Goal: Transaction & Acquisition: Purchase product/service

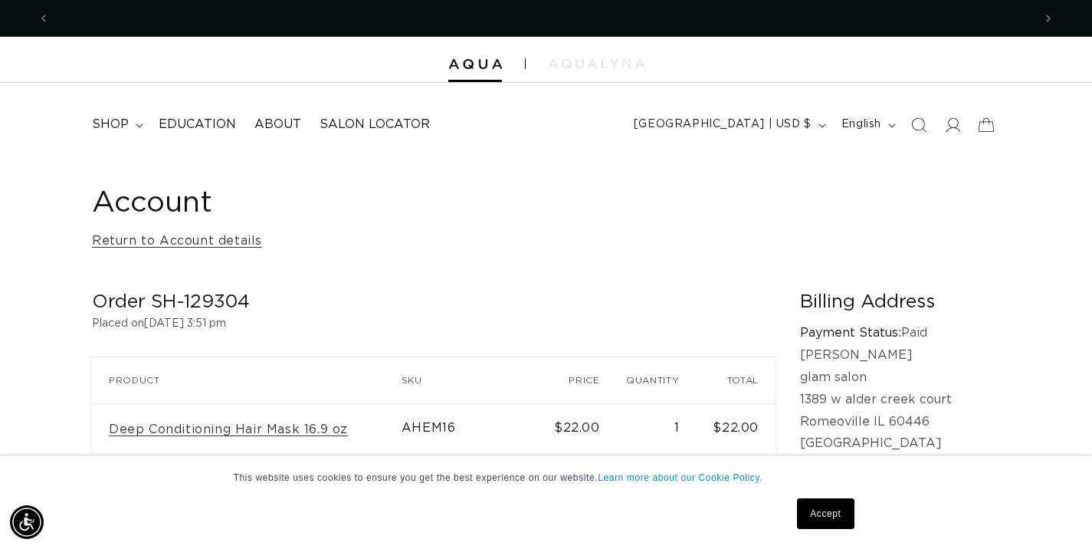
scroll to position [0, 1966]
click at [107, 124] on span "shop" at bounding box center [110, 124] width 37 height 16
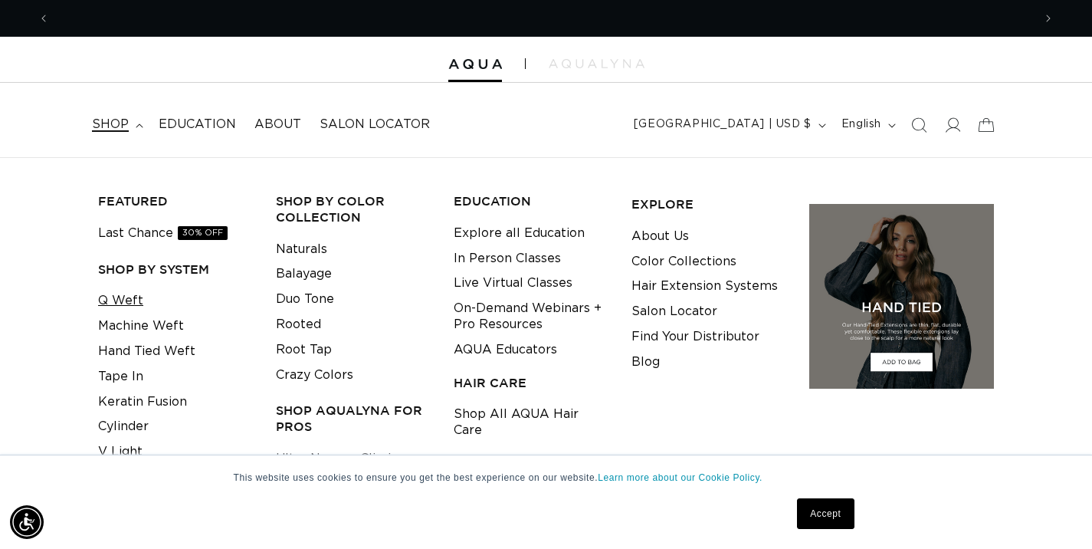
scroll to position [0, 0]
click at [133, 303] on link "Q Weft" at bounding box center [120, 300] width 45 height 25
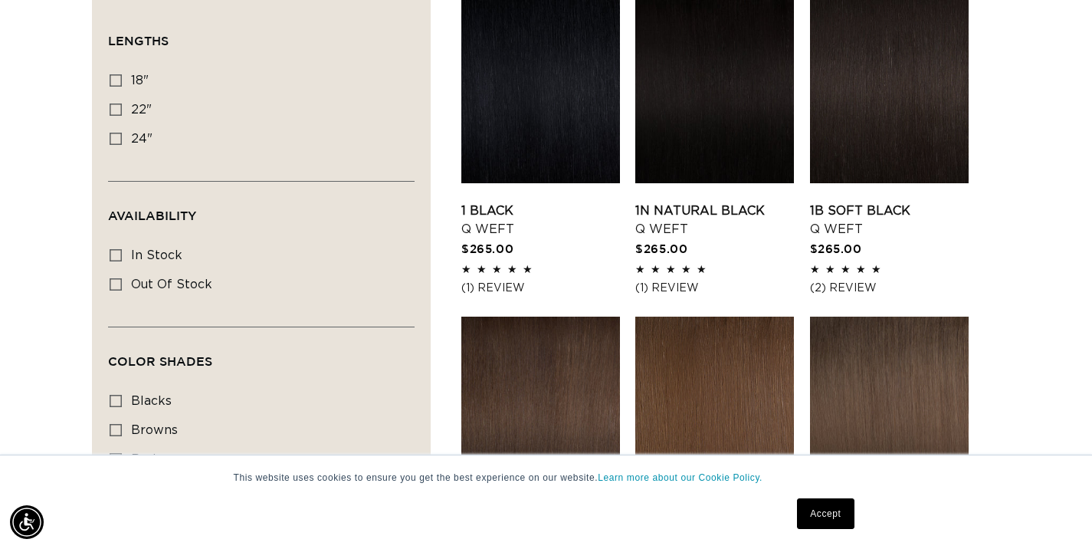
scroll to position [555, 0]
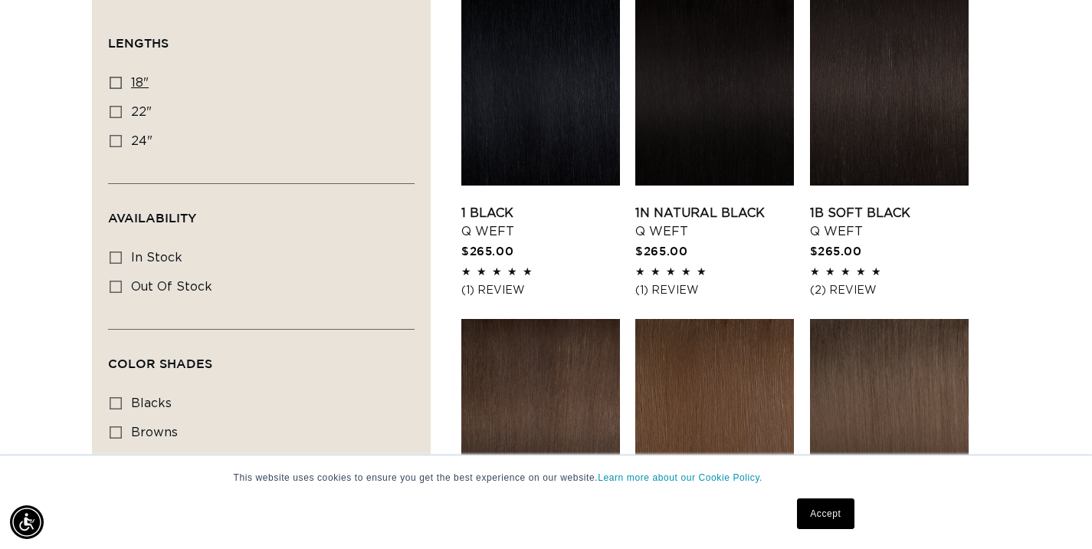
click at [120, 80] on icon at bounding box center [116, 83] width 12 height 12
click at [120, 80] on input "18" 18" (5 products)" at bounding box center [116, 83] width 12 height 12
checkbox input "true"
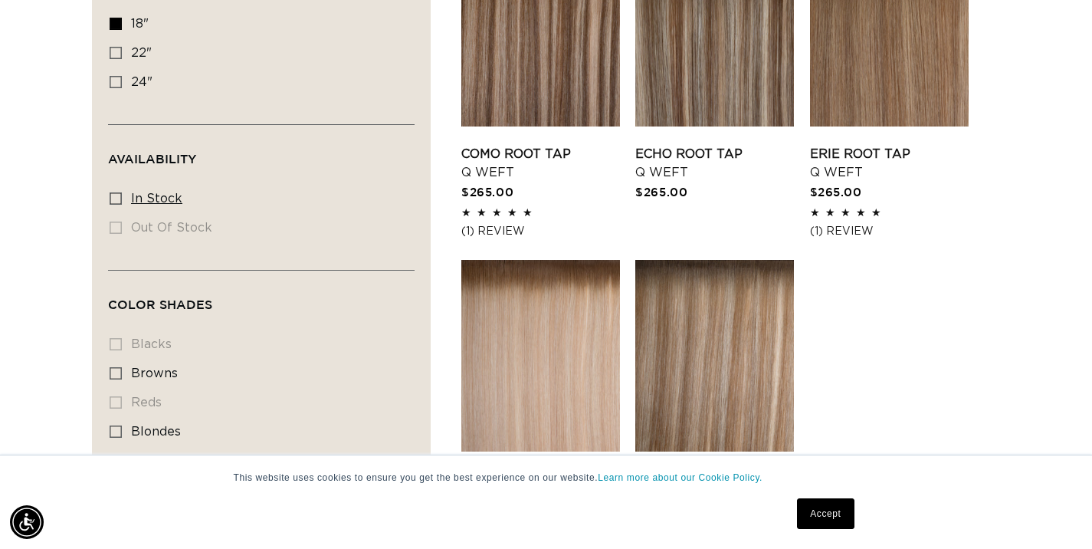
click at [115, 202] on icon at bounding box center [116, 198] width 12 height 12
click at [115, 202] on input "In stock In stock (5 products)" at bounding box center [116, 198] width 12 height 12
checkbox input "true"
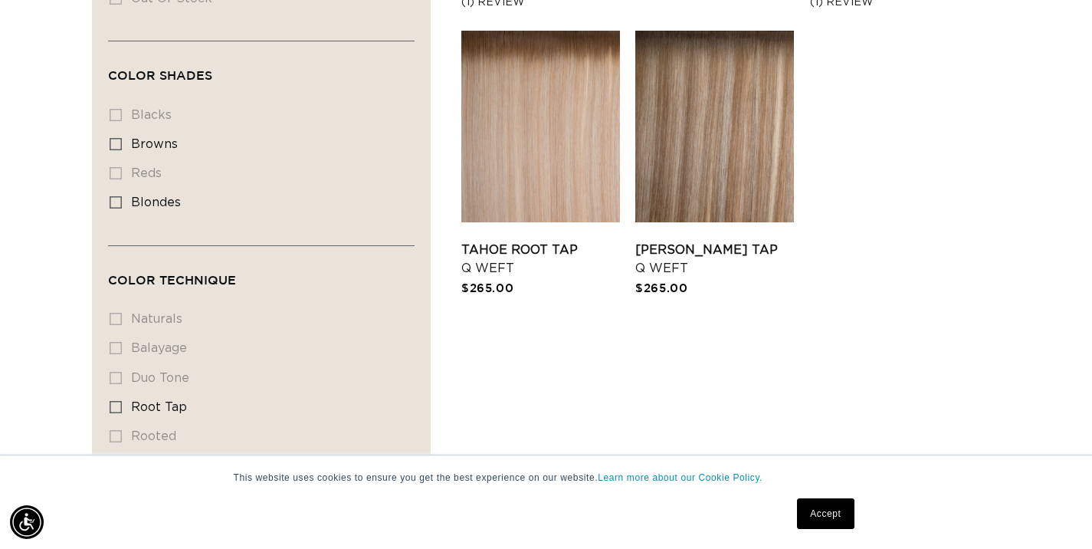
scroll to position [880, 0]
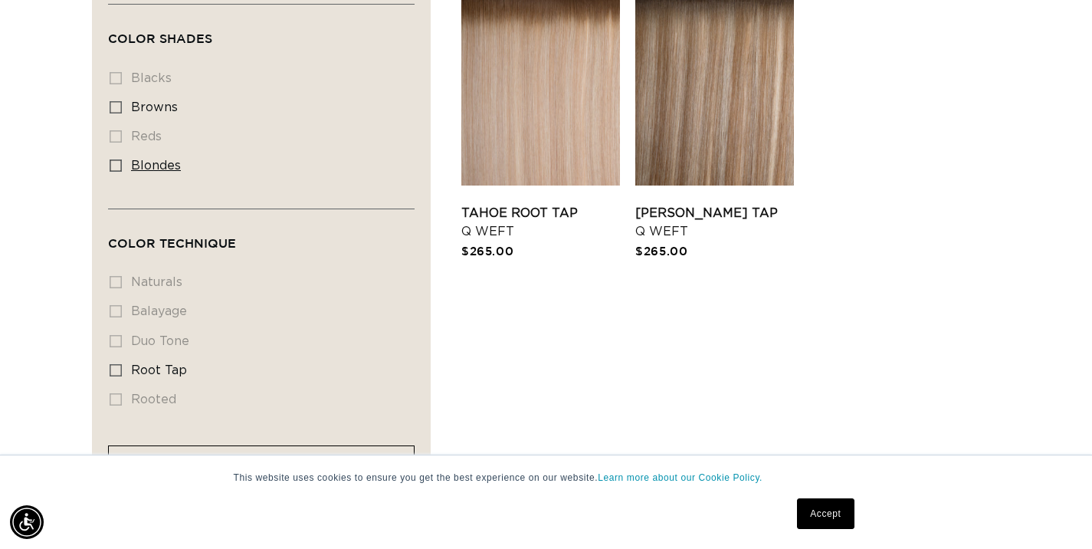
click at [114, 172] on icon at bounding box center [116, 165] width 12 height 12
click at [114, 172] on input "blondes blondes (5 products)" at bounding box center [116, 165] width 12 height 12
checkbox input "true"
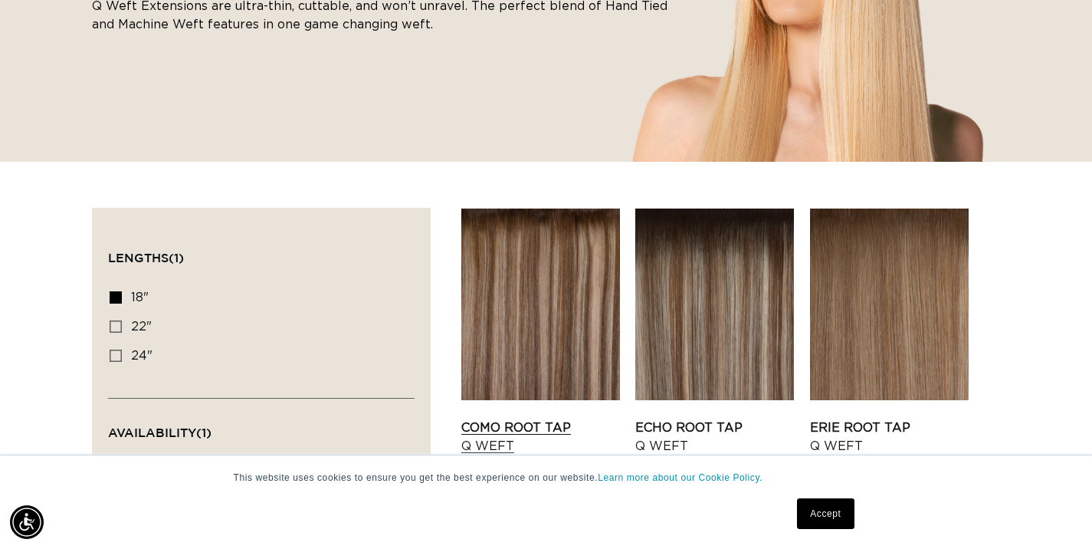
click at [545, 418] on link "Como Root Tap Q Weft" at bounding box center [540, 436] width 159 height 37
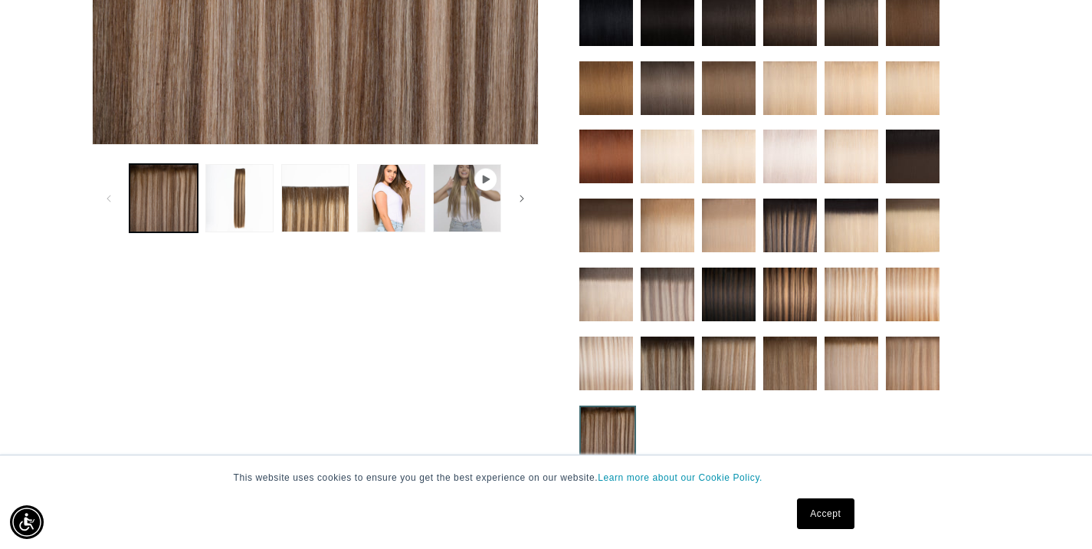
click at [674, 230] on img at bounding box center [668, 225] width 54 height 54
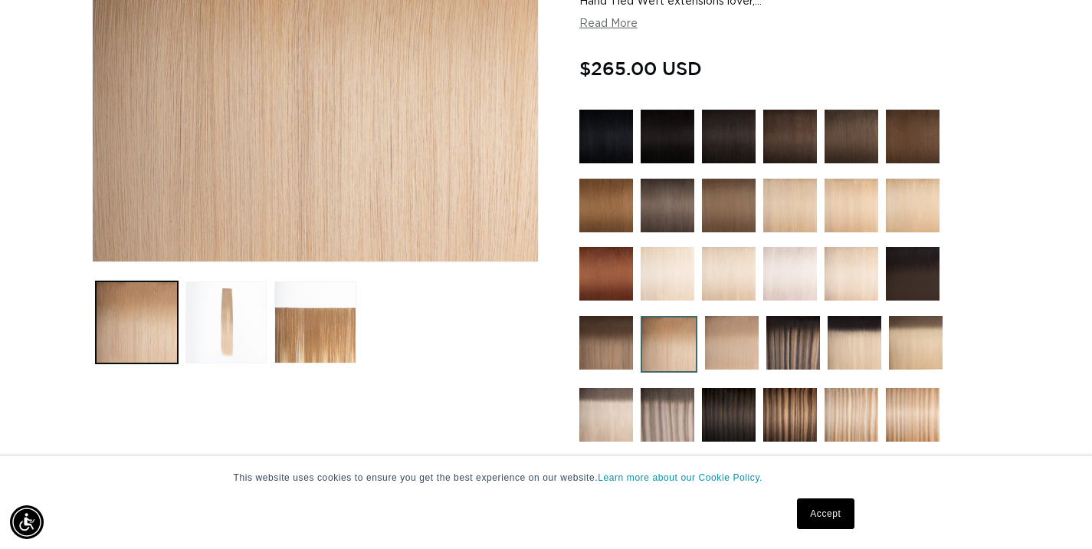
scroll to position [0, 983]
click at [234, 314] on button "Load image 2 in gallery view" at bounding box center [226, 322] width 82 height 82
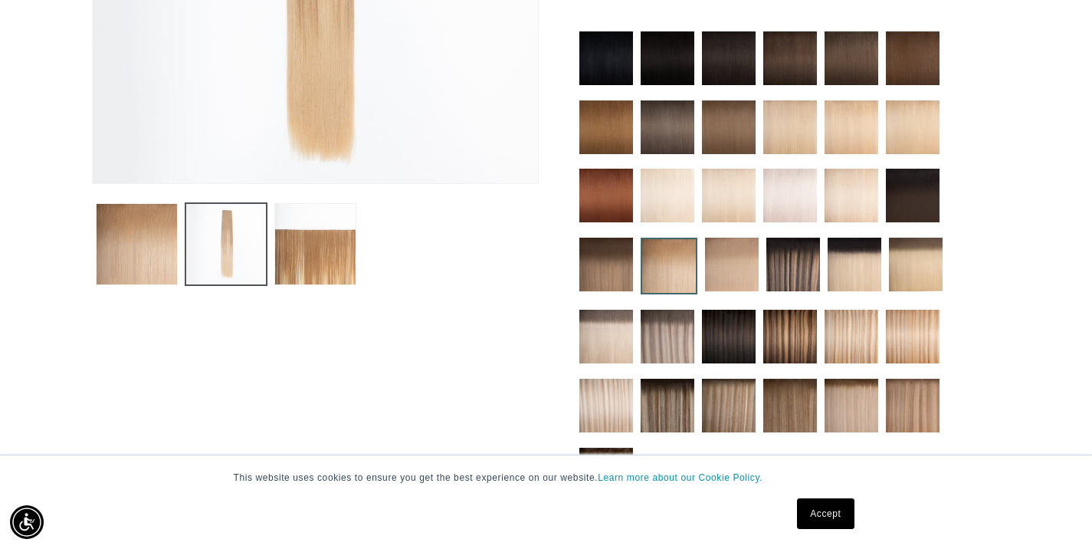
scroll to position [0, 0]
click at [323, 268] on button "Load image 3 in gallery view" at bounding box center [315, 244] width 82 height 82
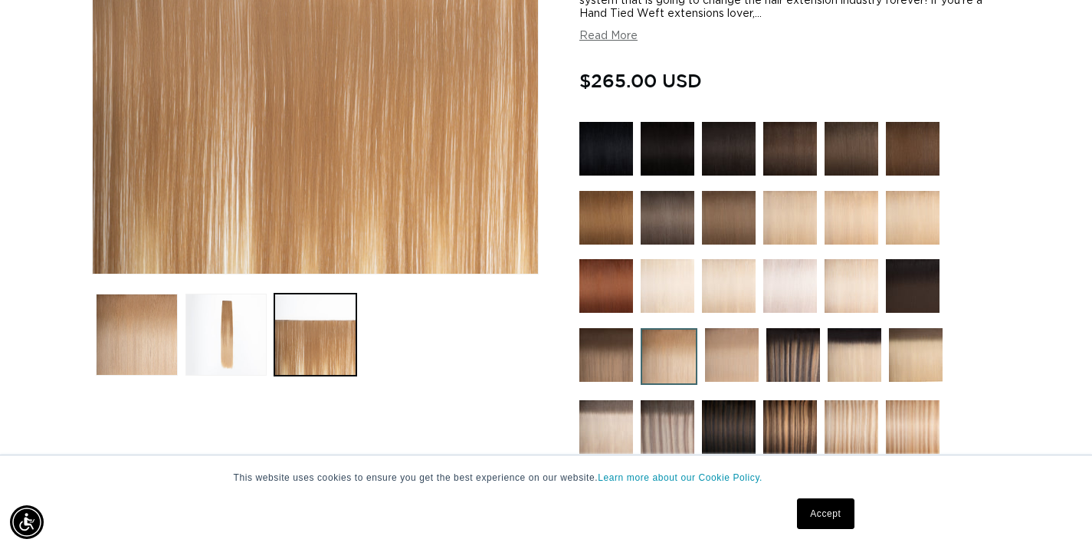
scroll to position [378, 0]
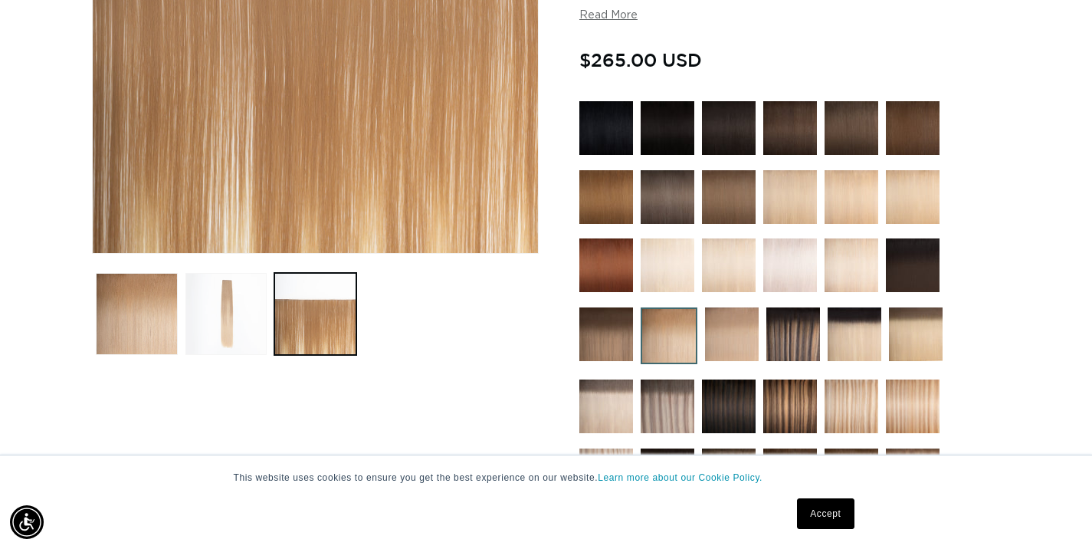
click at [218, 306] on button "Load image 2 in gallery view" at bounding box center [226, 314] width 82 height 82
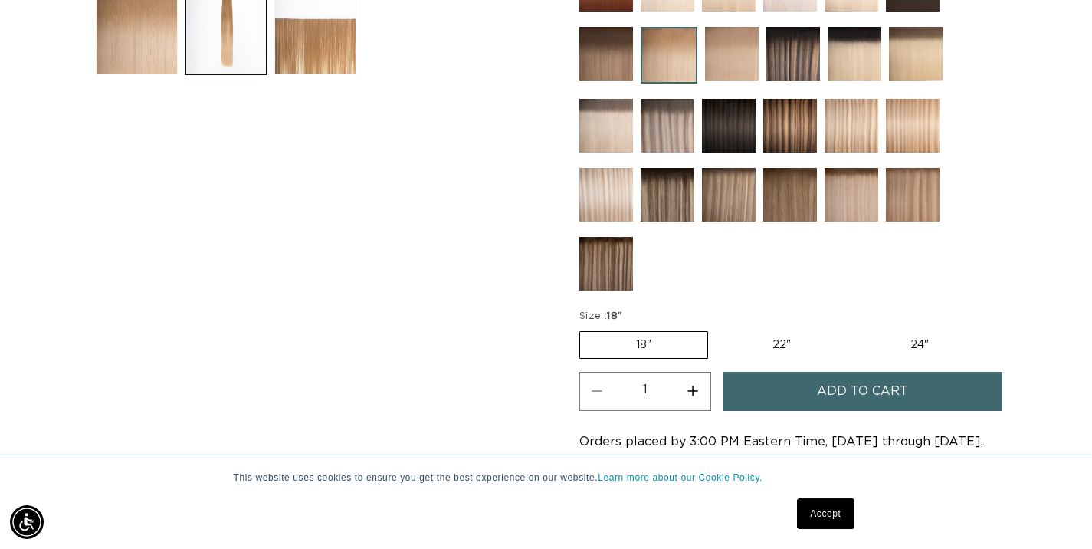
scroll to position [660, 0]
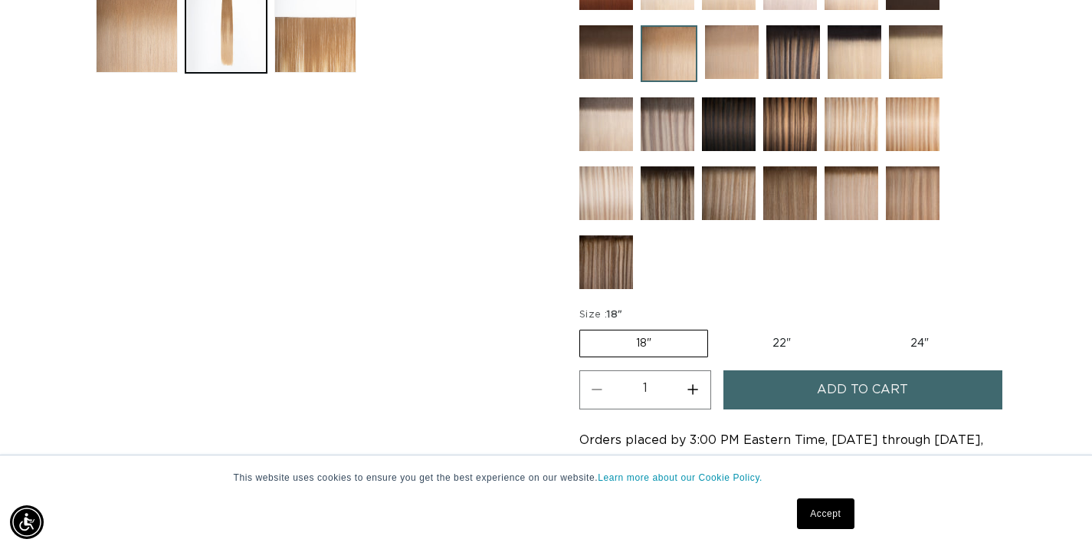
click at [780, 199] on img at bounding box center [790, 193] width 54 height 54
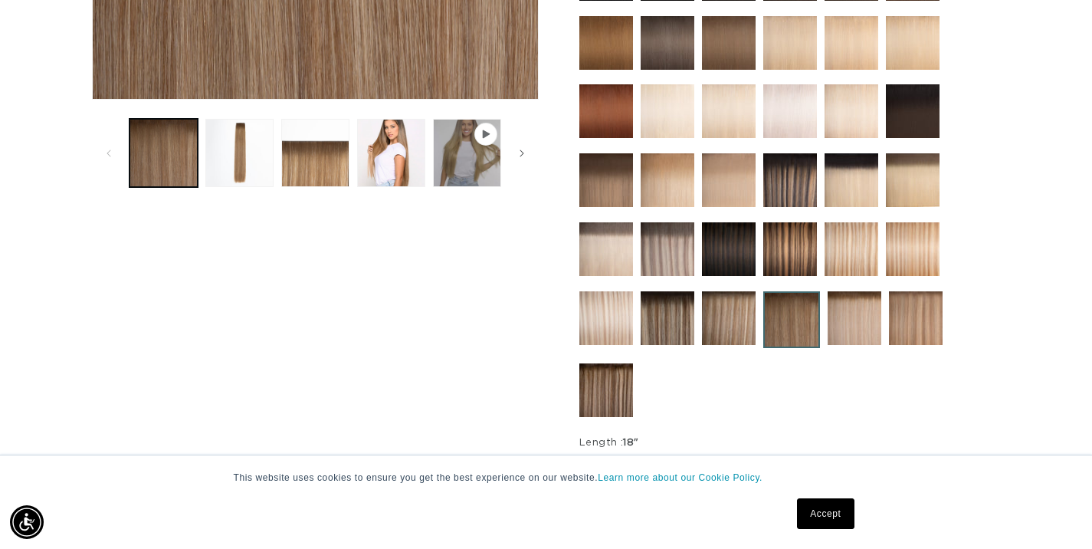
scroll to position [0, 1966]
click at [911, 323] on img at bounding box center [916, 318] width 54 height 54
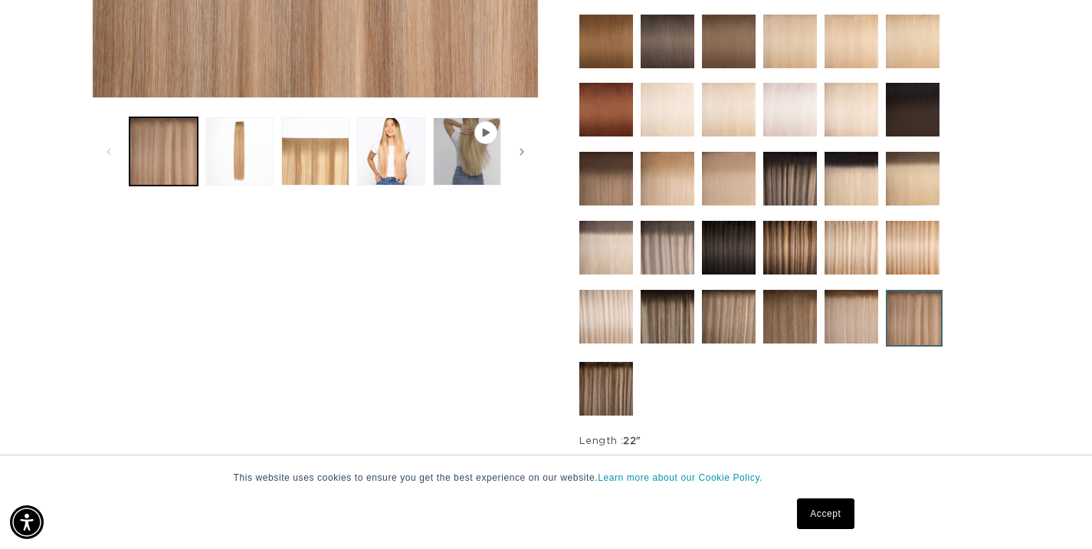
scroll to position [0, 1966]
click at [906, 257] on img at bounding box center [913, 248] width 54 height 54
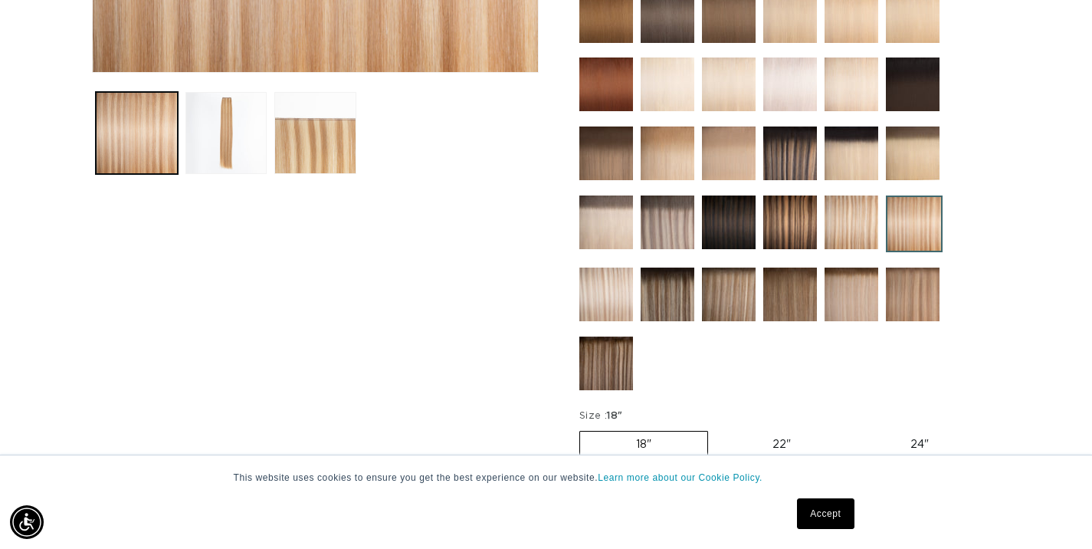
click at [853, 227] on img at bounding box center [851, 222] width 54 height 54
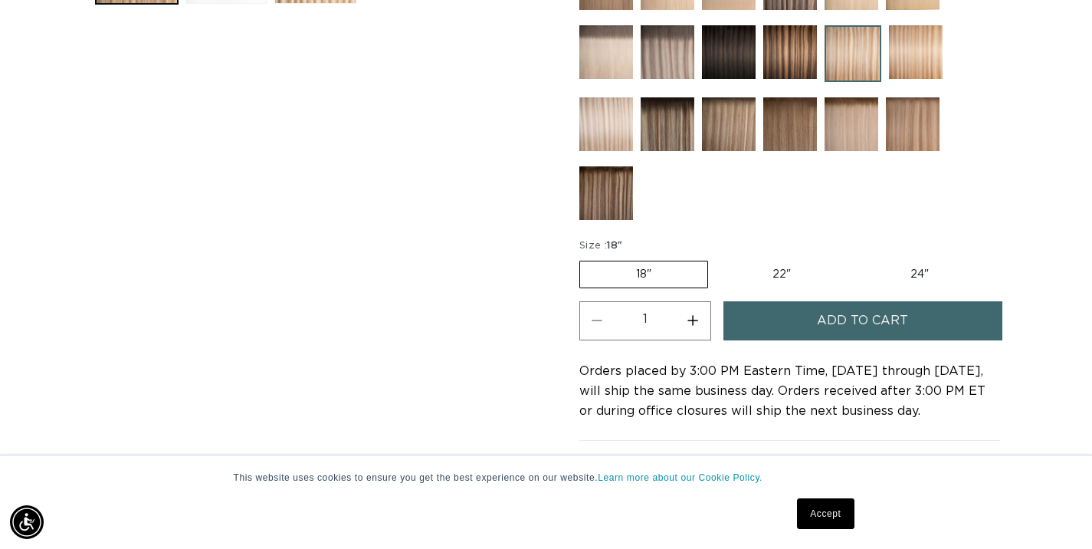
scroll to position [0, 983]
click at [793, 134] on img at bounding box center [790, 124] width 54 height 54
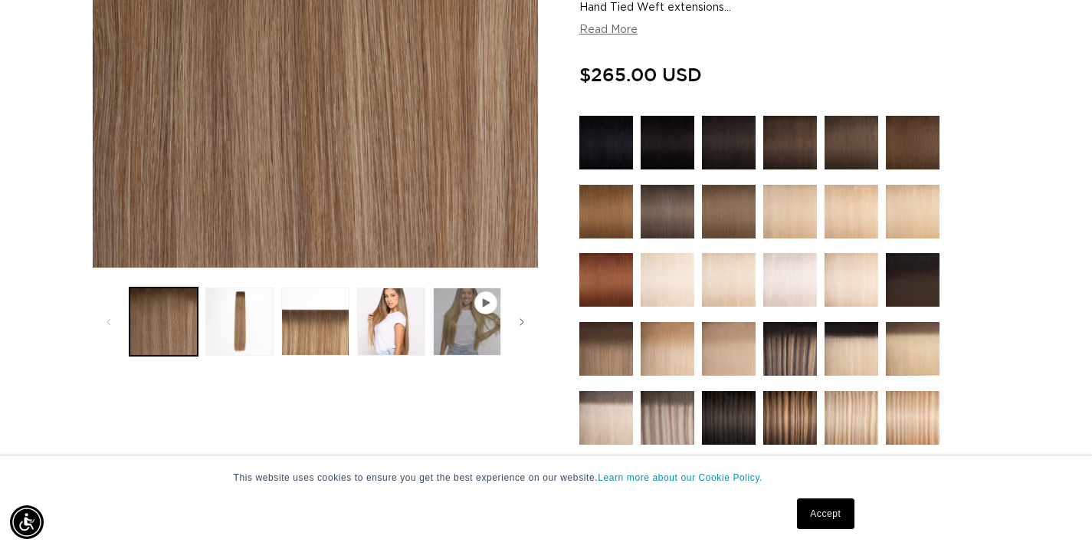
scroll to position [326, 0]
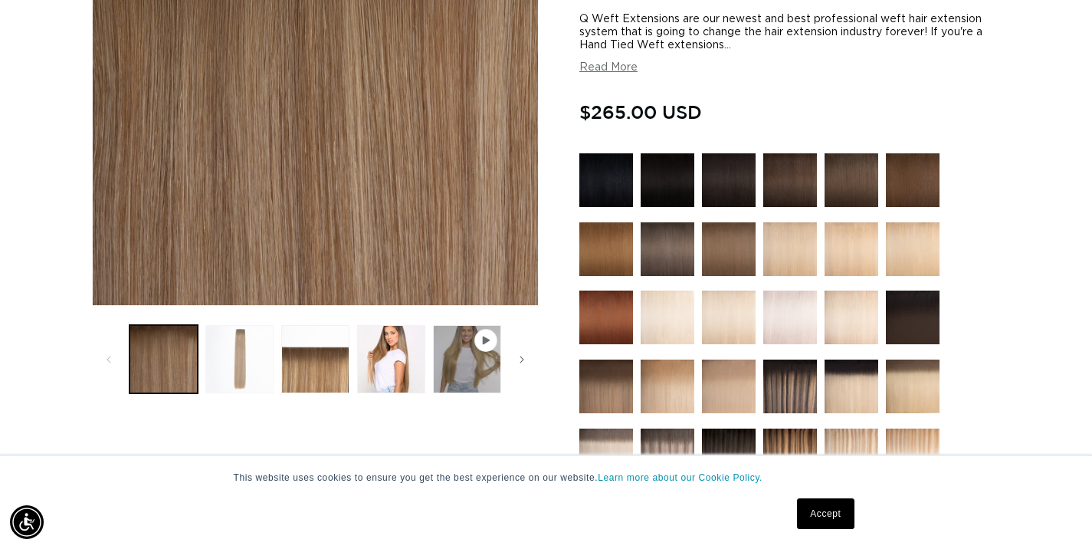
click at [244, 349] on button "Load image 2 in gallery view" at bounding box center [239, 359] width 68 height 68
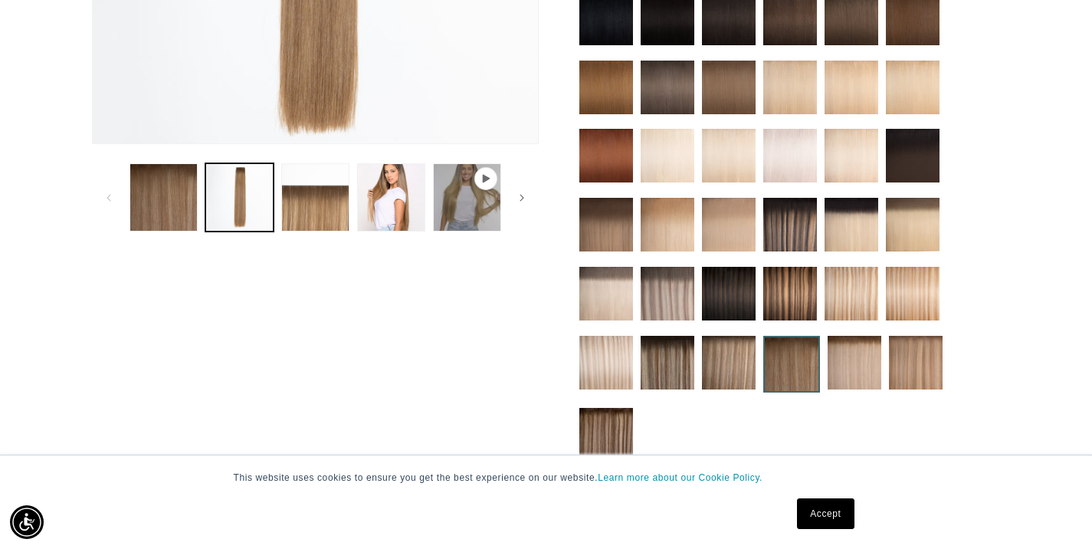
scroll to position [0, 1966]
click at [923, 369] on img at bounding box center [916, 363] width 54 height 54
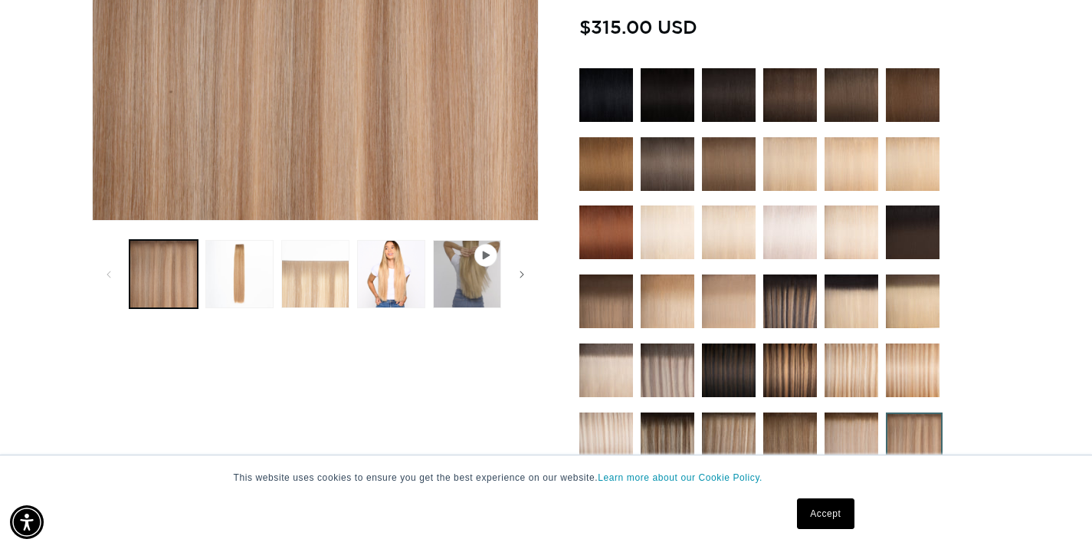
scroll to position [0, 1966]
click at [327, 285] on button "Load image 3 in gallery view" at bounding box center [315, 274] width 68 height 68
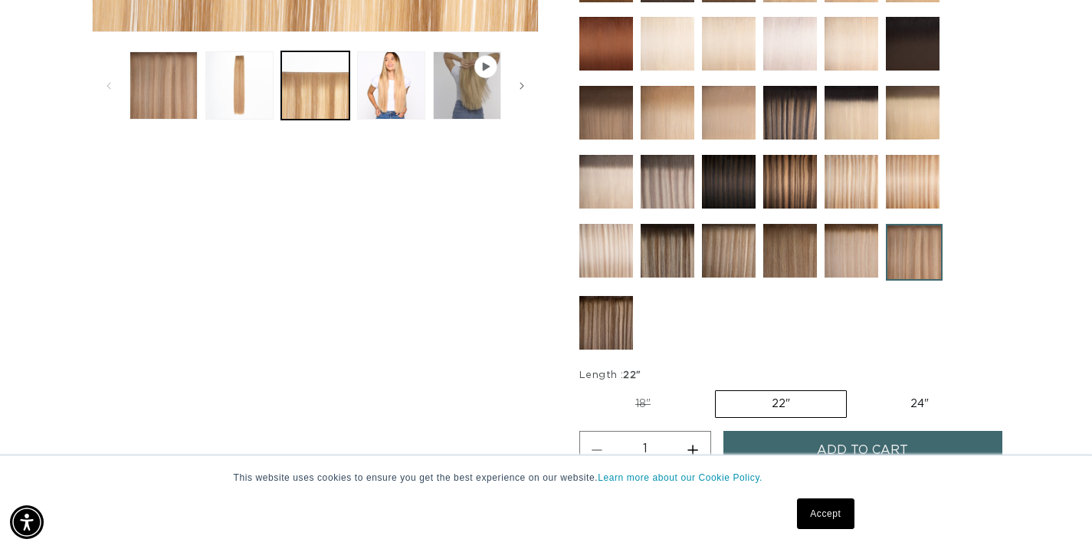
click at [904, 195] on img at bounding box center [913, 182] width 54 height 54
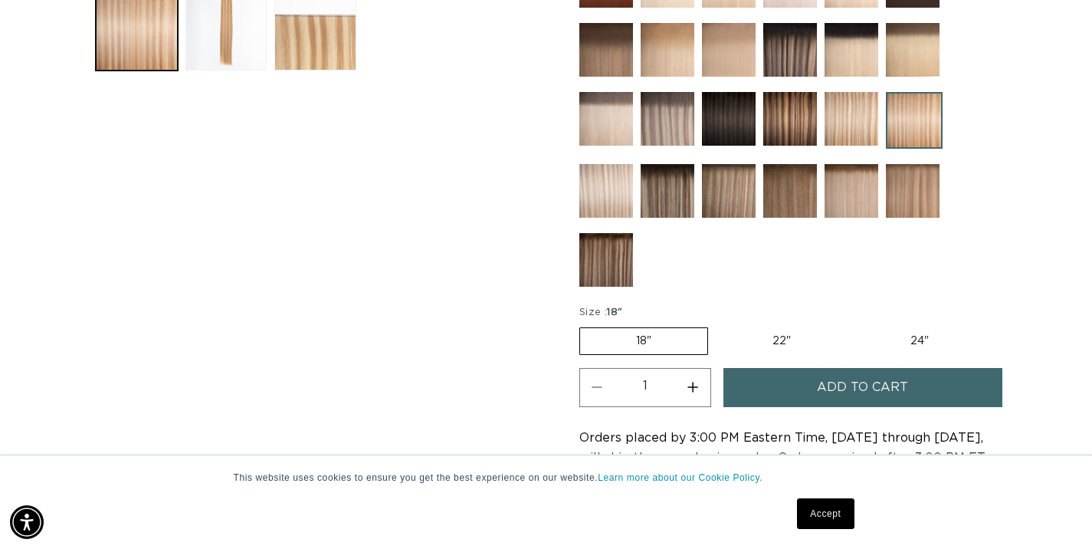
scroll to position [723, 0]
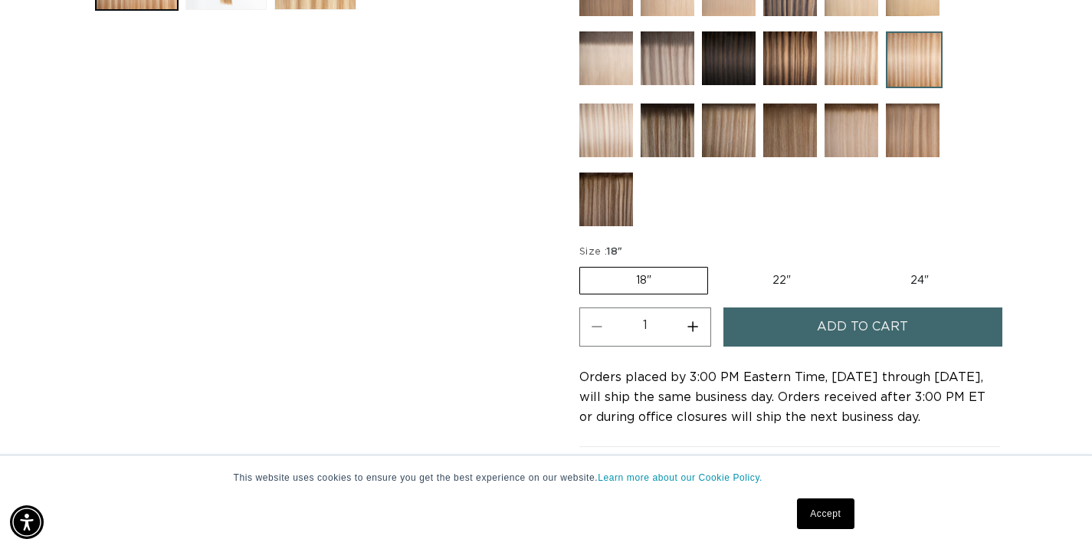
click at [792, 329] on button "Add to cart" at bounding box center [862, 326] width 279 height 39
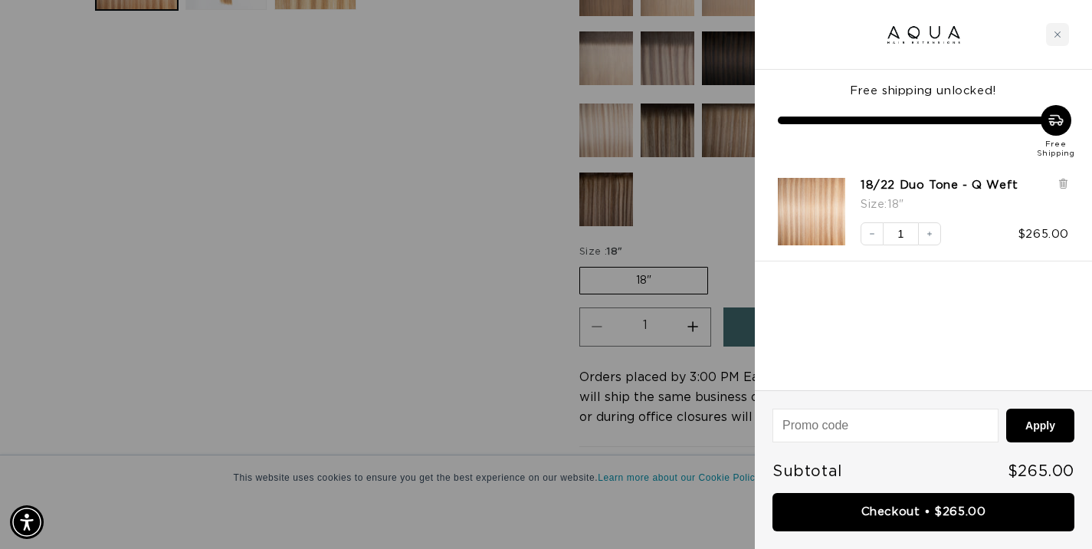
scroll to position [0, 0]
click at [401, 156] on div at bounding box center [546, 274] width 1092 height 549
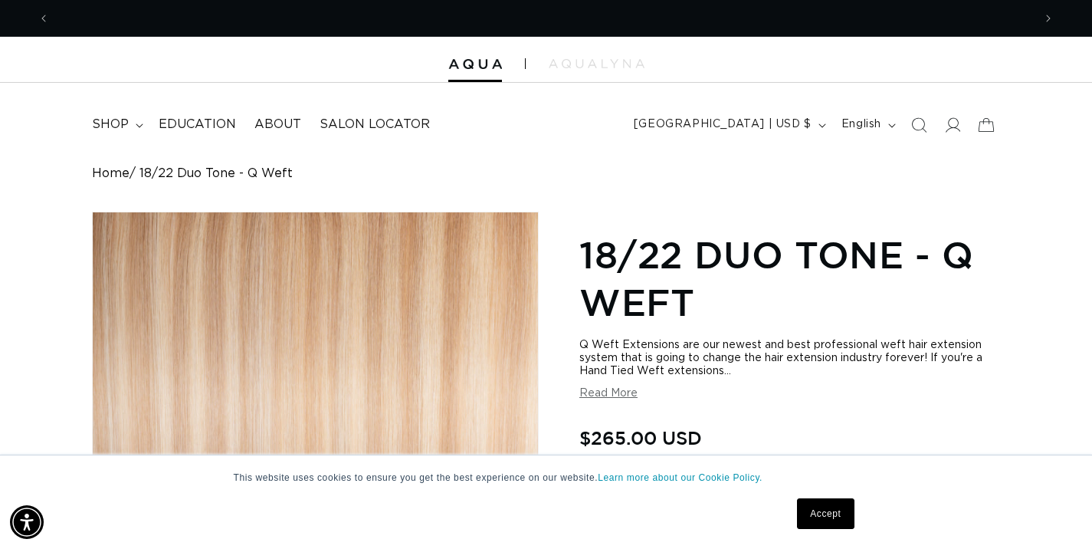
scroll to position [0, 983]
click at [115, 129] on span "shop" at bounding box center [110, 124] width 37 height 16
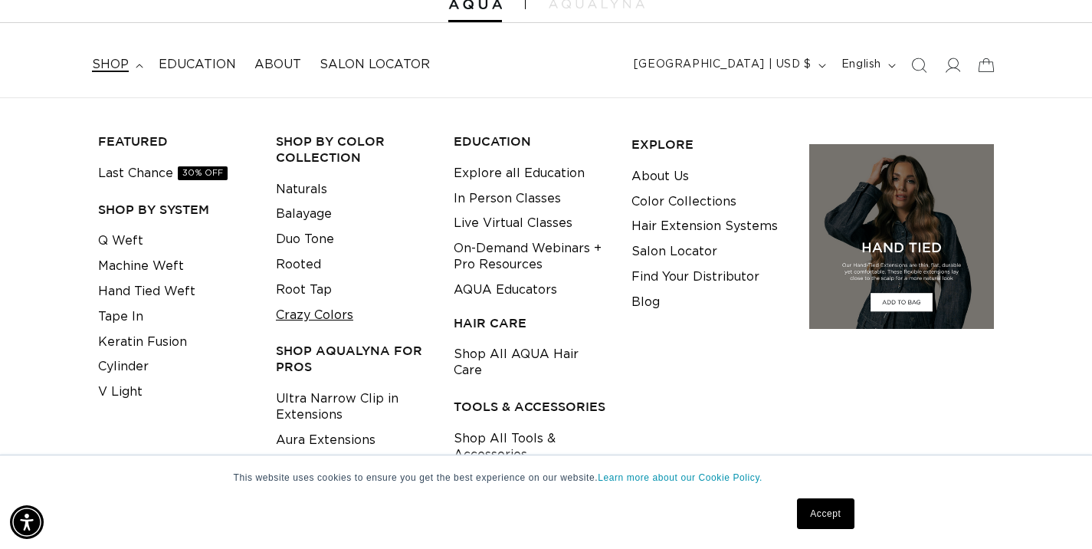
scroll to position [0, 0]
click at [484, 433] on link "Shop All Tools & Accessories" at bounding box center [531, 446] width 154 height 41
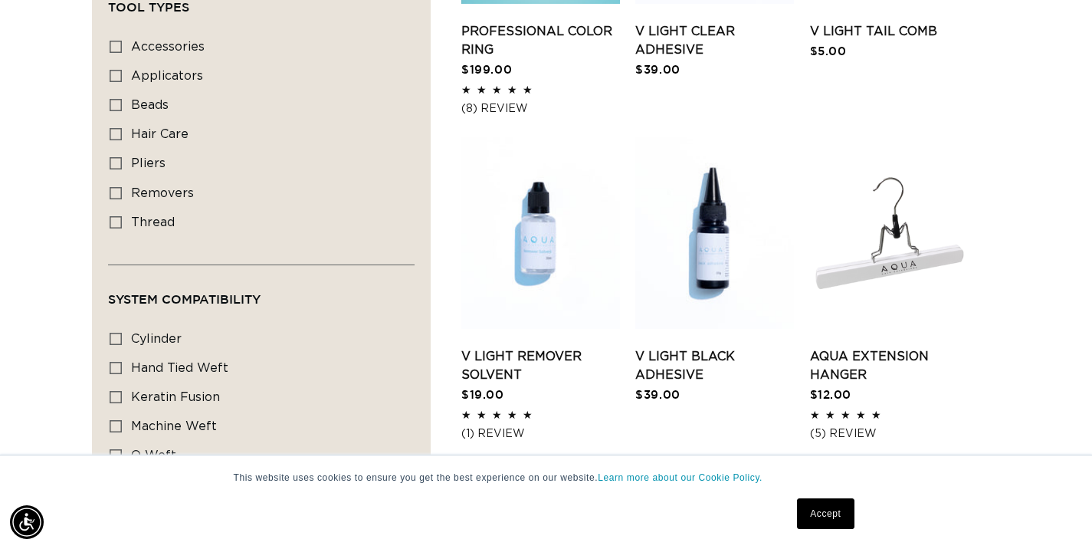
scroll to position [787, 0]
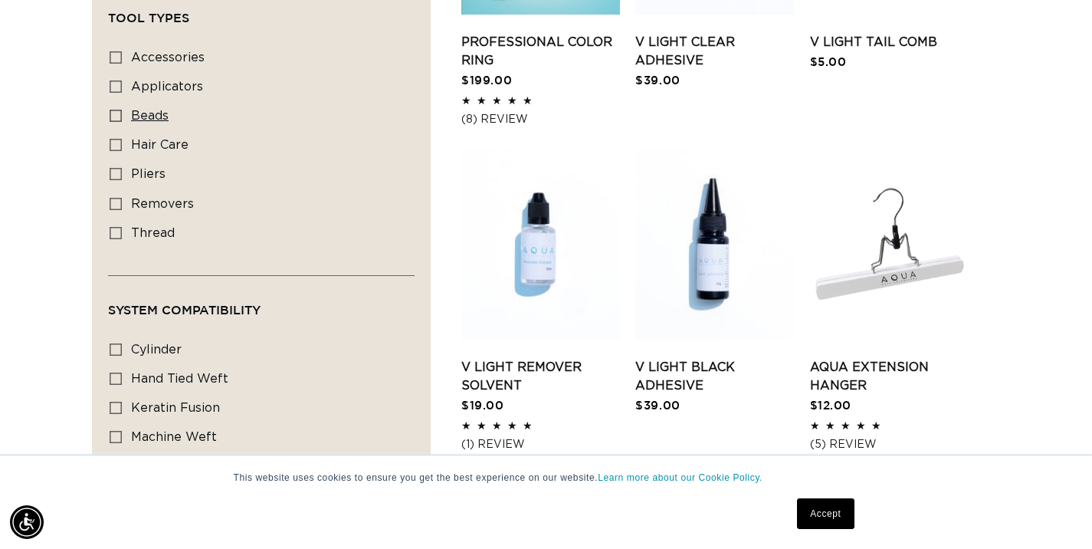
click at [116, 119] on icon at bounding box center [116, 116] width 12 height 12
click at [116, 119] on input "beads beads (2 products)" at bounding box center [116, 116] width 12 height 12
checkbox input "true"
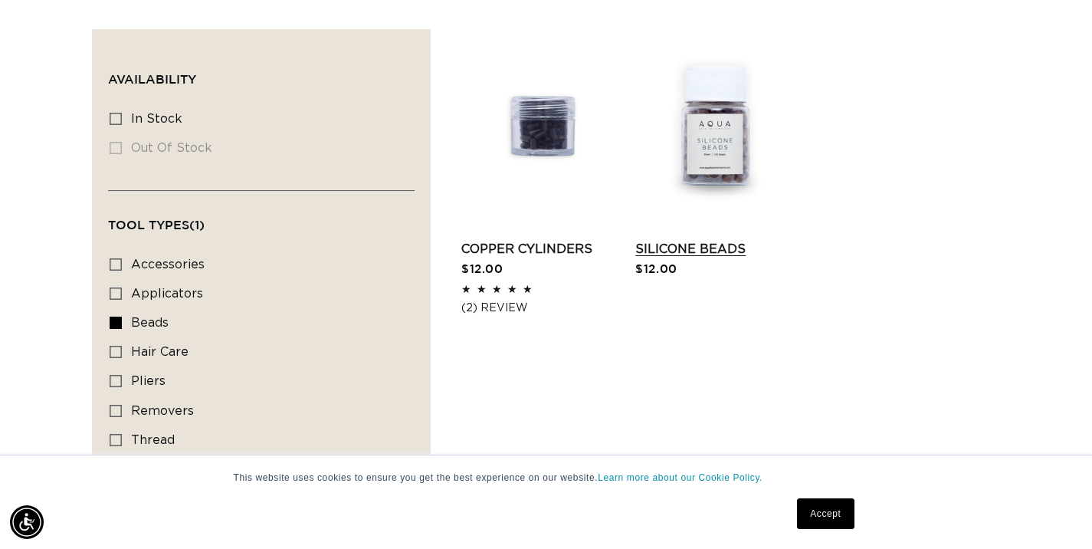
scroll to position [0, 983]
click at [533, 248] on link "Copper Cylinders" at bounding box center [540, 249] width 159 height 18
click at [692, 252] on link "Silicone Beads" at bounding box center [714, 249] width 159 height 18
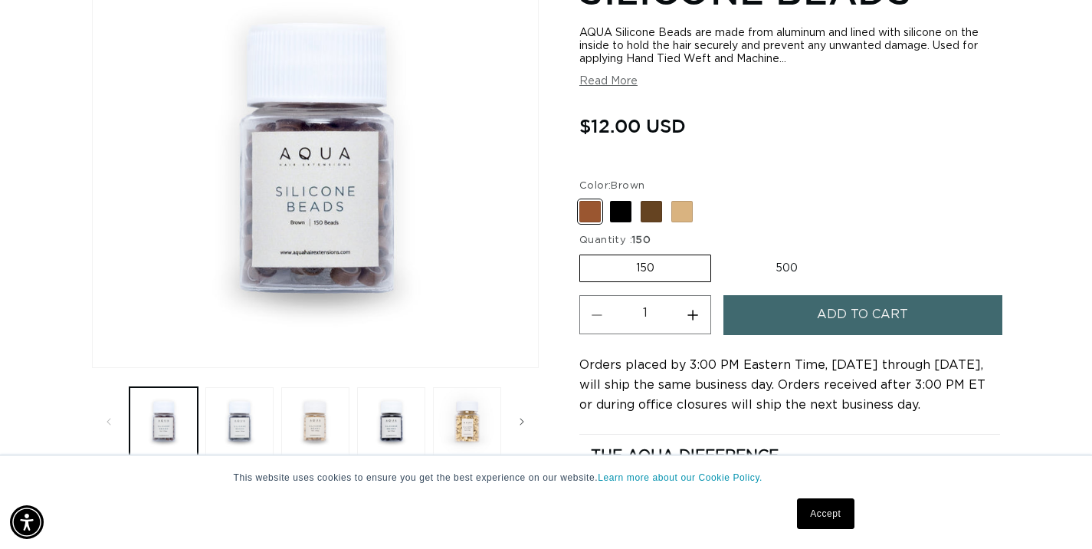
scroll to position [0, 983]
click at [614, 80] on button "Read More" at bounding box center [608, 81] width 58 height 13
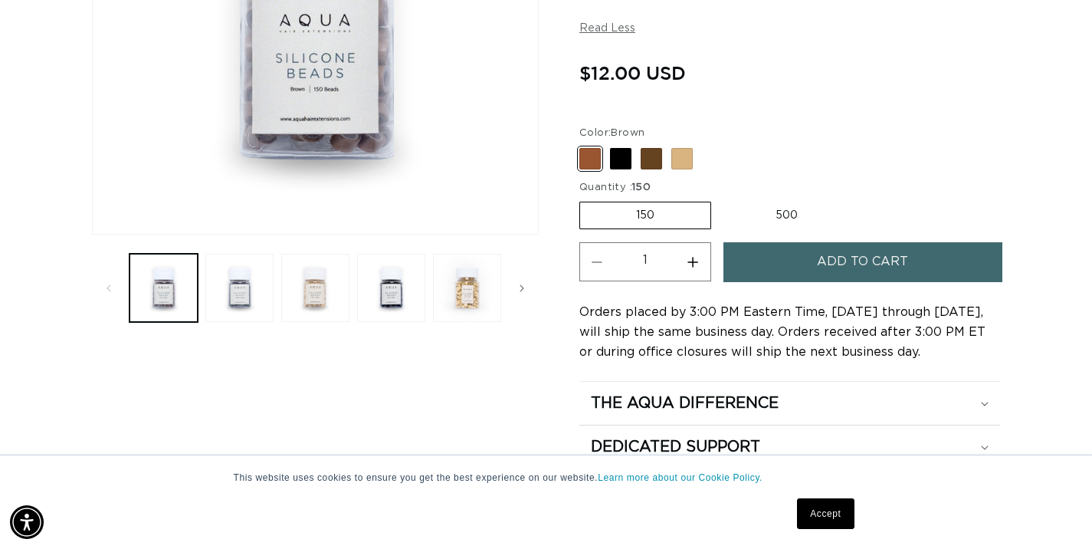
scroll to position [401, 0]
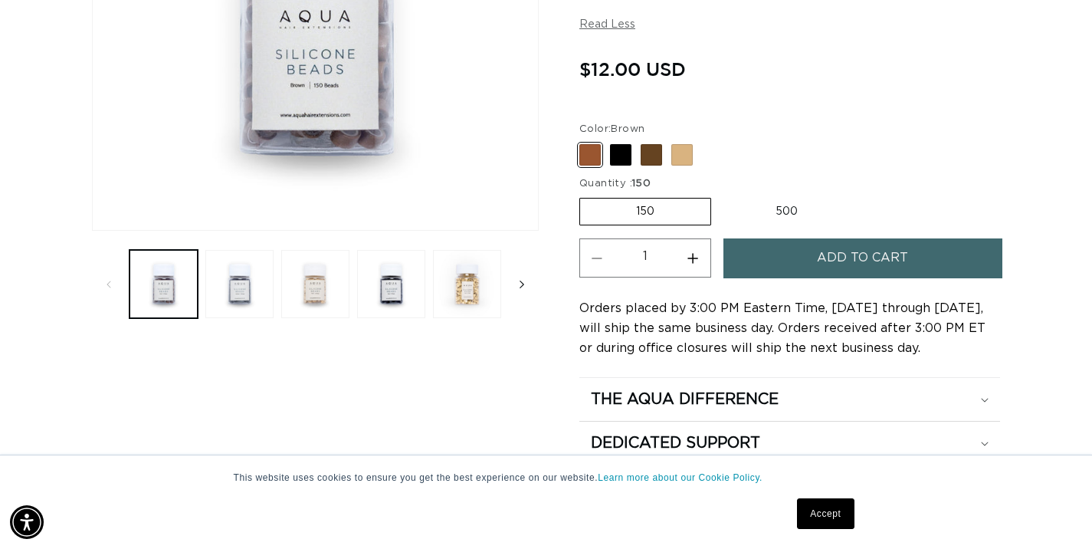
click at [523, 285] on icon "Slide right" at bounding box center [521, 284] width 5 height 17
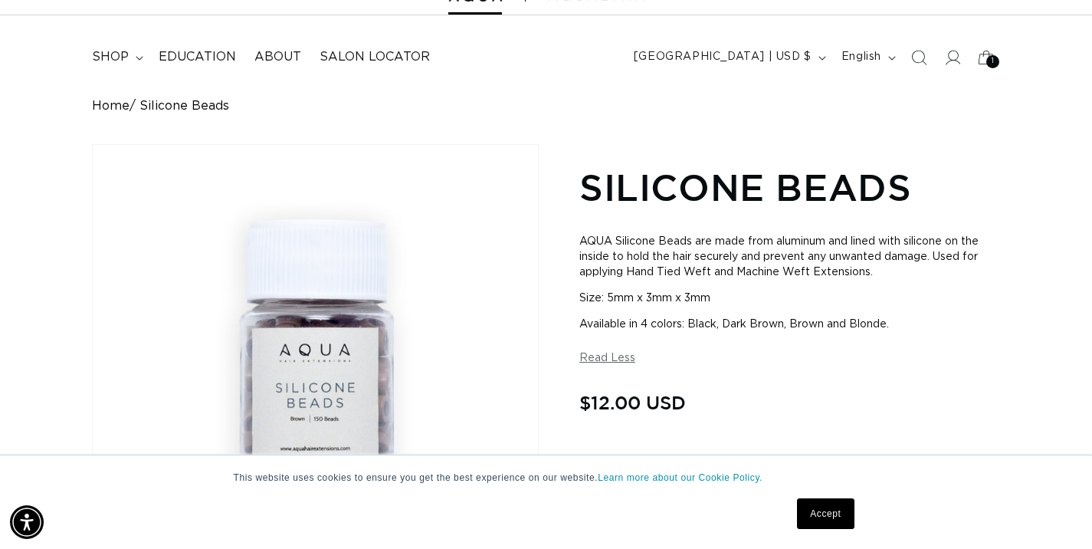
scroll to position [0, 983]
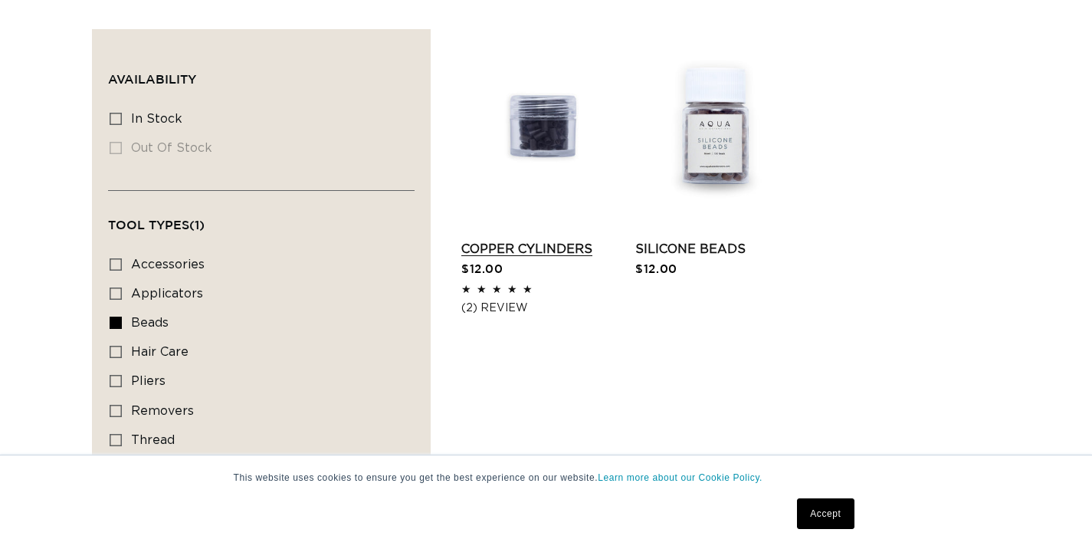
click at [524, 250] on link "Copper Cylinders" at bounding box center [540, 249] width 159 height 18
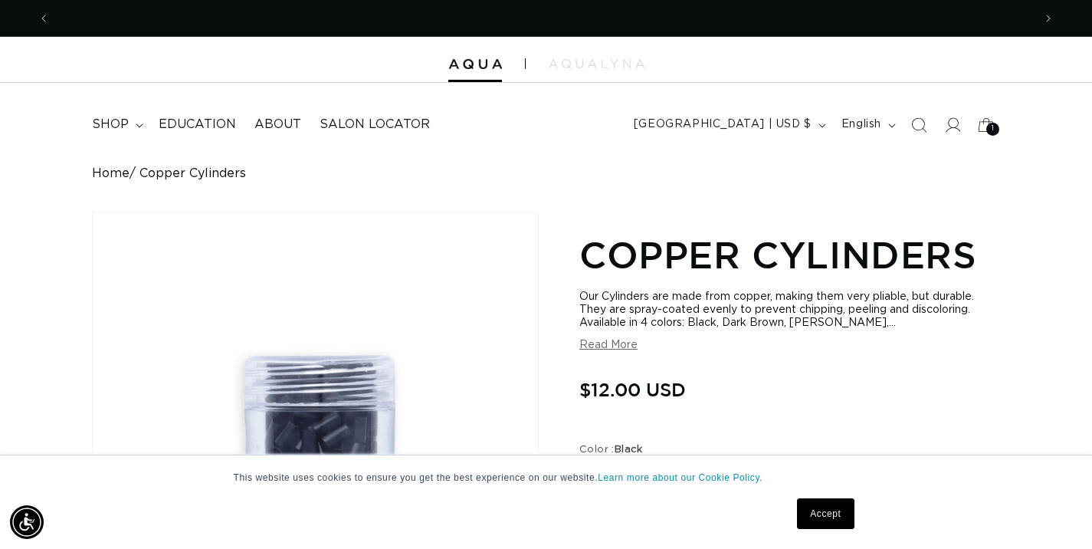
scroll to position [0, 983]
click at [621, 346] on button "Read More" at bounding box center [608, 345] width 58 height 13
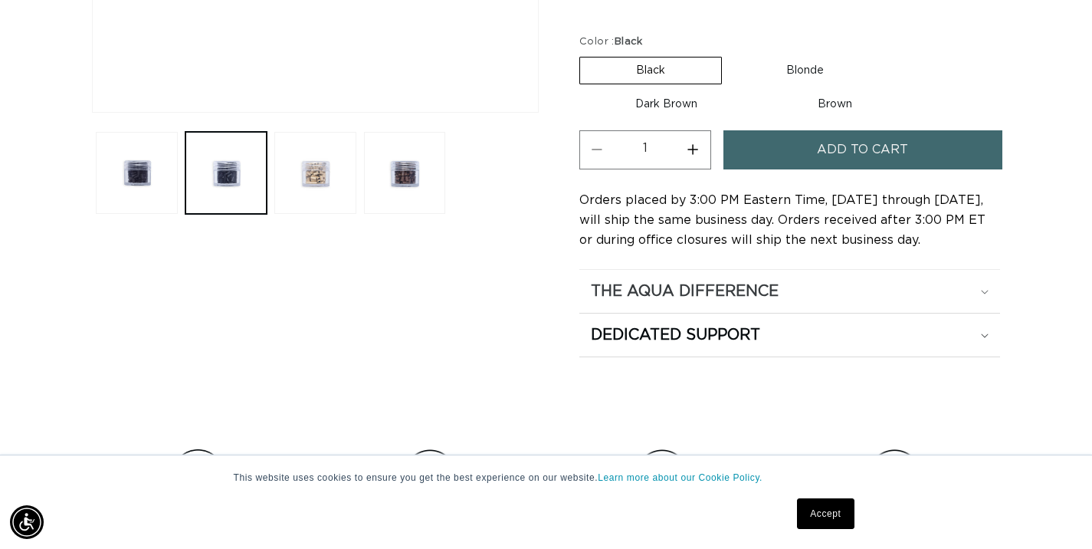
click at [986, 290] on icon at bounding box center [984, 292] width 7 height 4
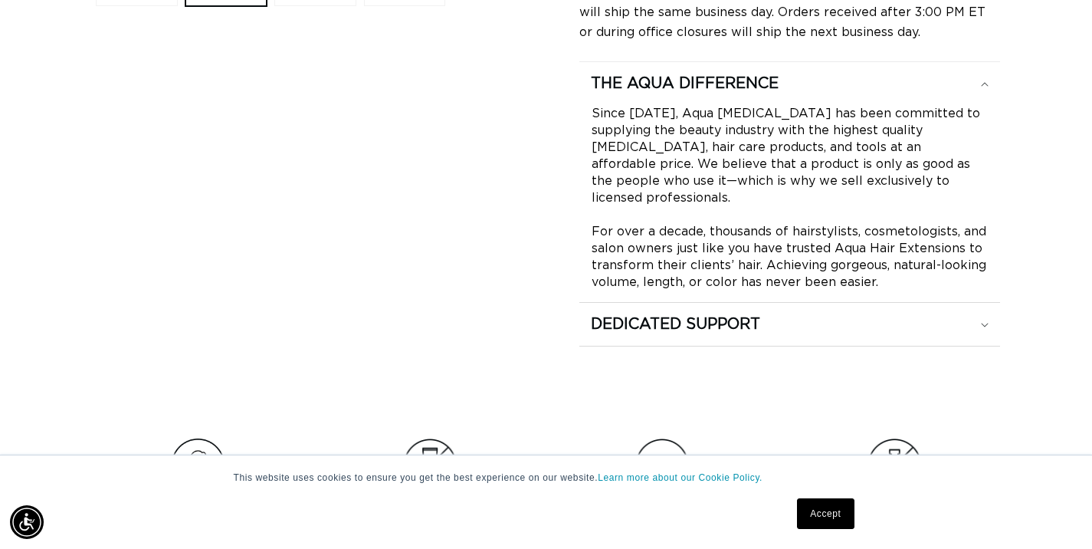
scroll to position [730, 0]
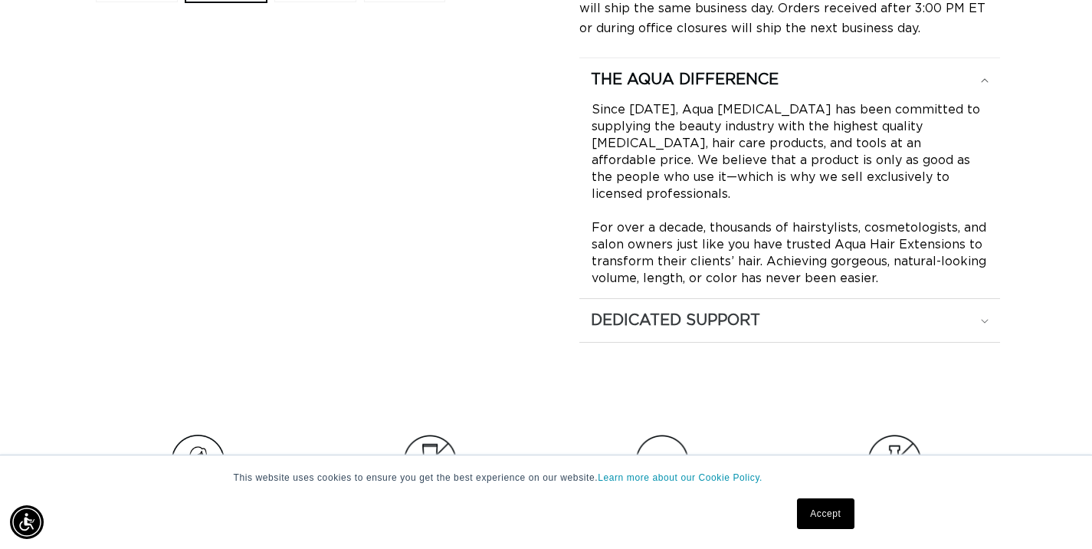
click at [986, 319] on icon at bounding box center [985, 321] width 8 height 5
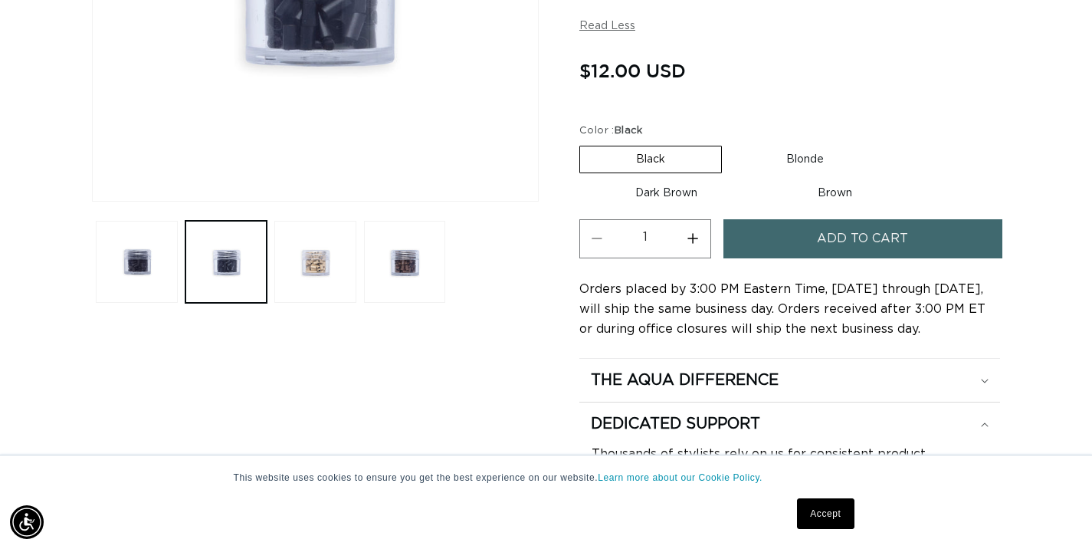
scroll to position [0, 1966]
click at [831, 193] on label "Brown Variant sold out or unavailable" at bounding box center [835, 194] width 146 height 26
click at [762, 179] on input "Brown Variant sold out or unavailable" at bounding box center [761, 178] width 1 height 1
radio input "true"
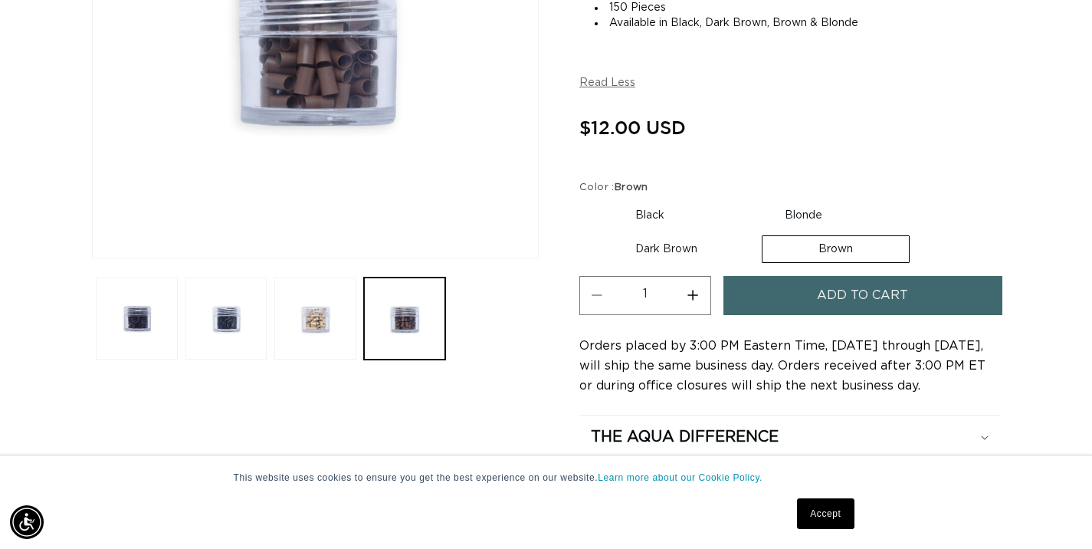
scroll to position [378, 0]
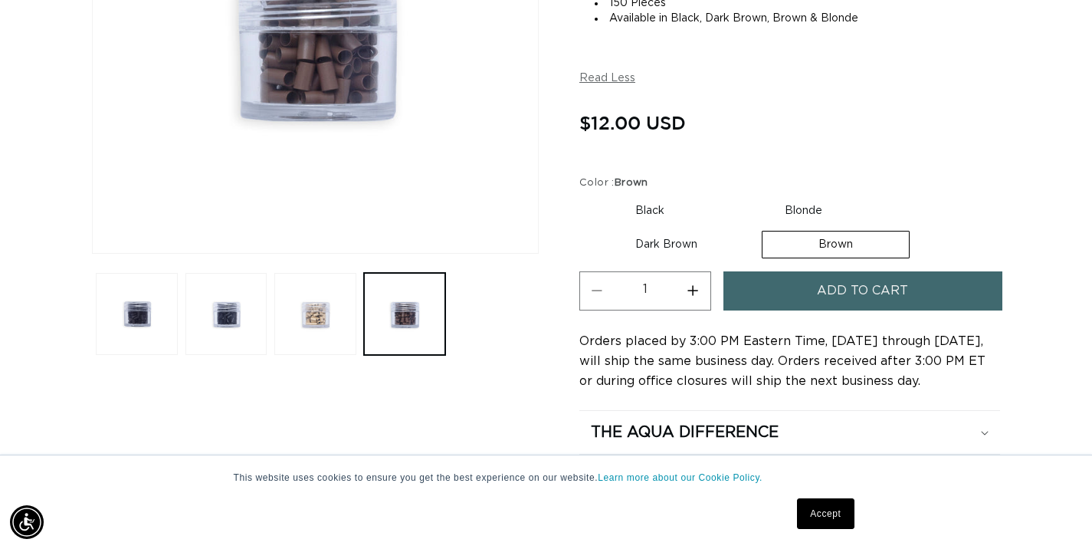
click at [781, 284] on button "Add to cart" at bounding box center [862, 290] width 279 height 39
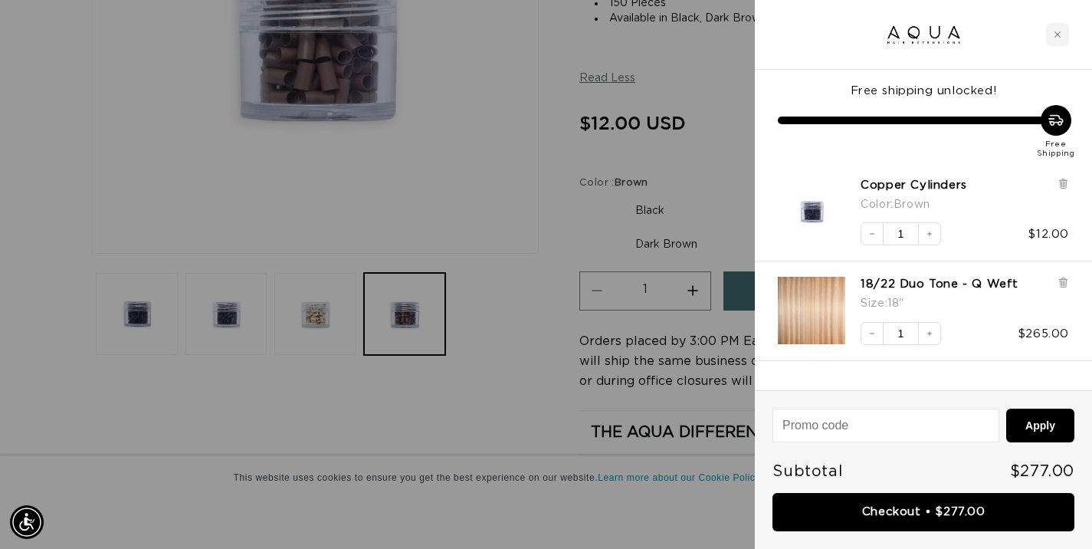
scroll to position [0, 0]
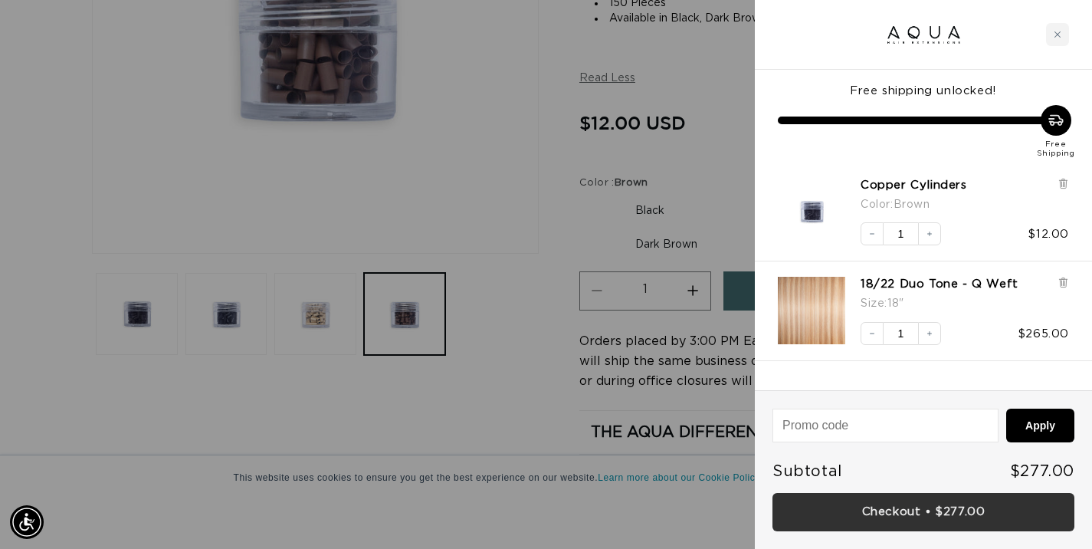
click at [854, 509] on link "Checkout • $277.00" at bounding box center [923, 512] width 302 height 39
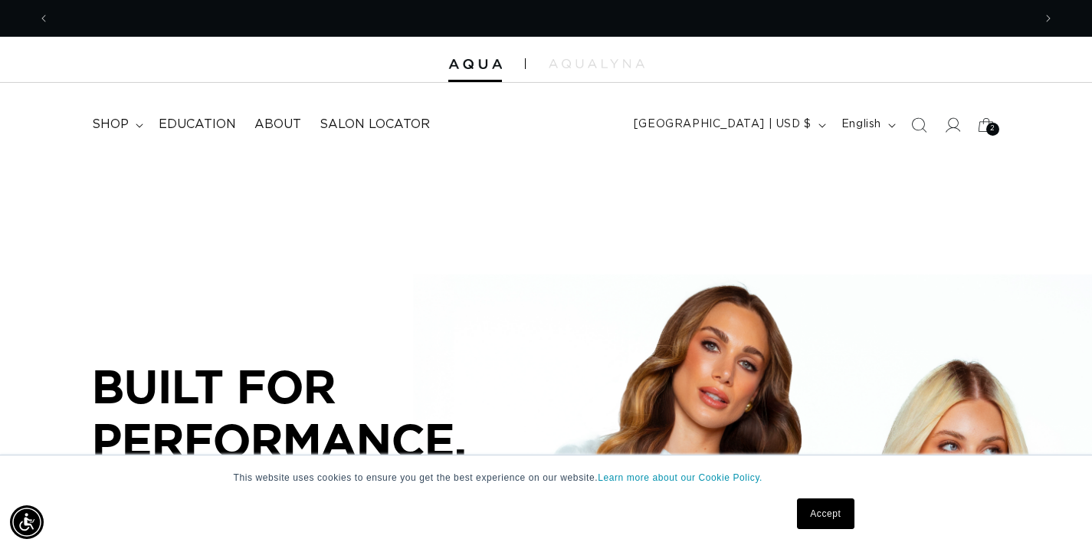
scroll to position [0, 983]
